Goal: Task Accomplishment & Management: Manage account settings

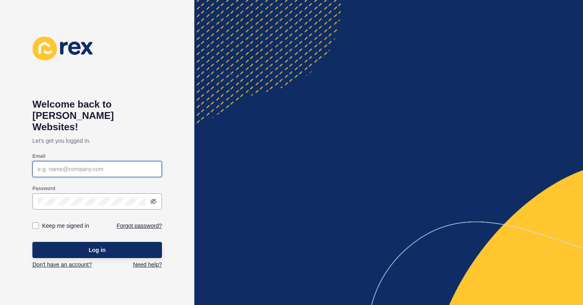
click at [84, 165] on input "Email" at bounding box center [97, 169] width 119 height 8
paste input "[EMAIL_ADDRESS][DOMAIN_NAME]"
type input "[EMAIL_ADDRESS][DOMAIN_NAME]"
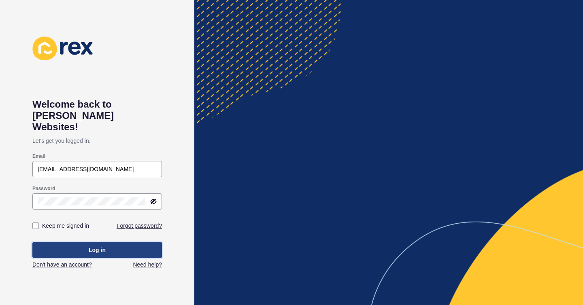
click at [97, 246] on span "Log in" at bounding box center [97, 250] width 17 height 8
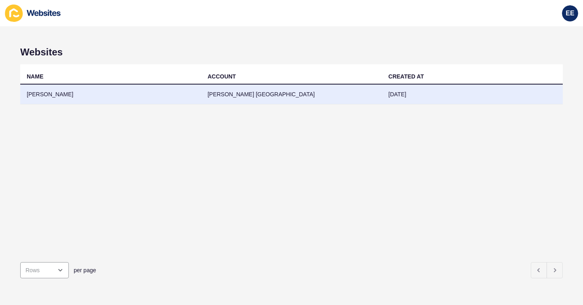
click at [34, 93] on td "[PERSON_NAME]" at bounding box center [110, 95] width 181 height 20
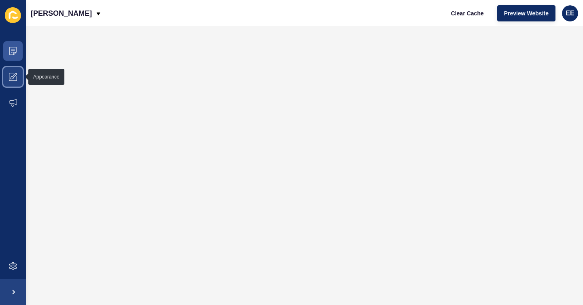
click at [14, 73] on icon at bounding box center [13, 77] width 8 height 8
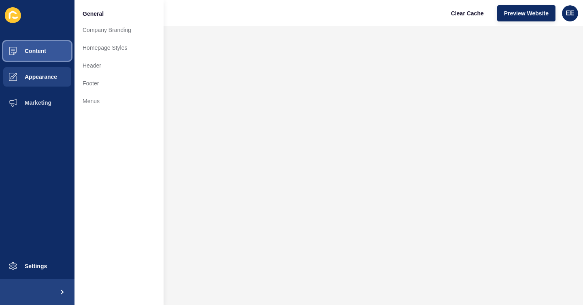
click at [37, 49] on span "Content" at bounding box center [22, 51] width 47 height 6
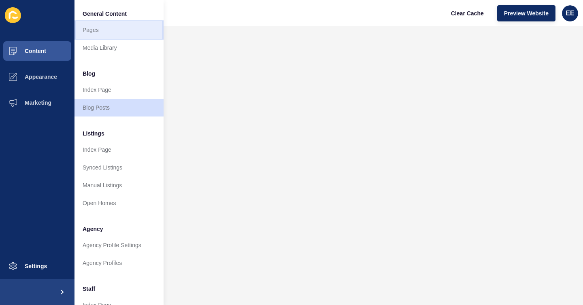
click at [89, 32] on link "Pages" at bounding box center [118, 30] width 89 height 18
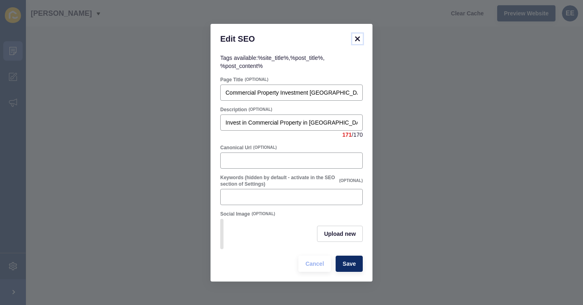
click at [358, 38] on icon at bounding box center [357, 38] width 5 height 5
click at [356, 37] on icon at bounding box center [357, 38] width 5 height 5
